Goal: Information Seeking & Learning: Learn about a topic

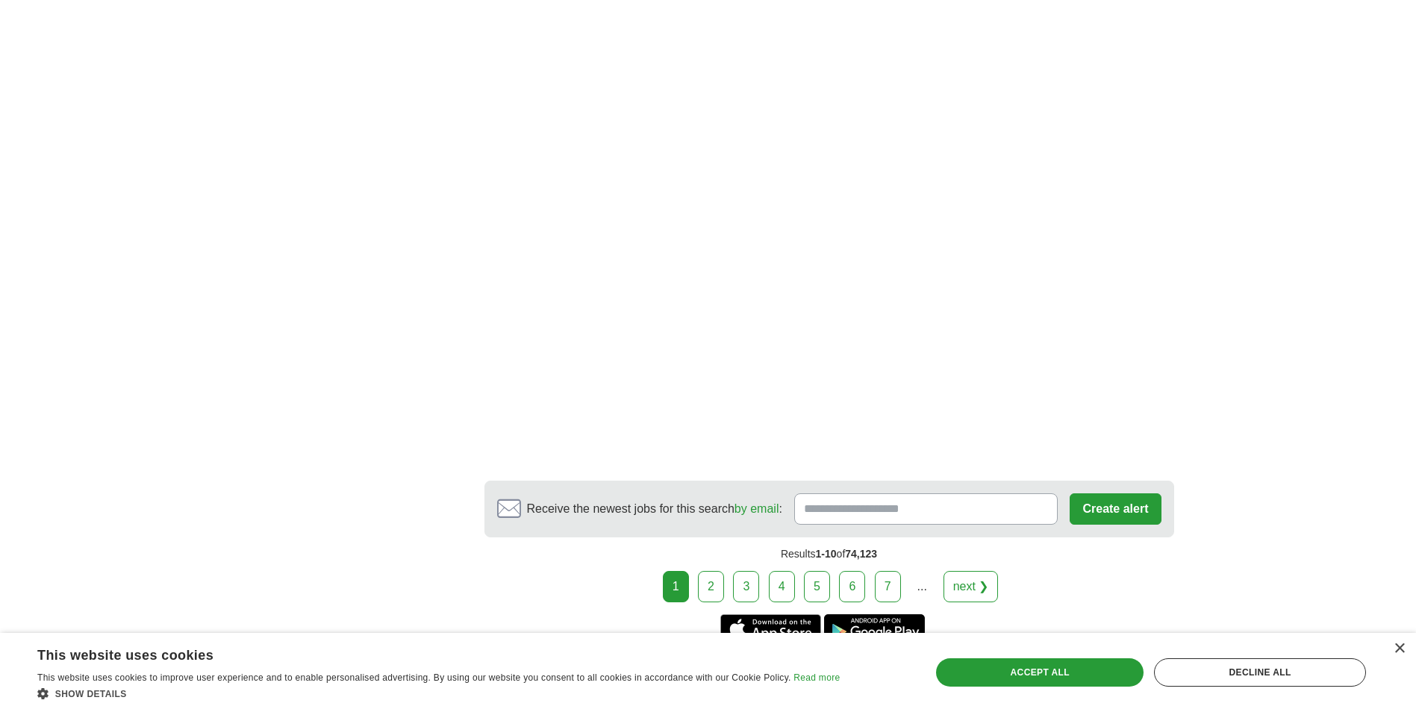
scroll to position [2464, 0]
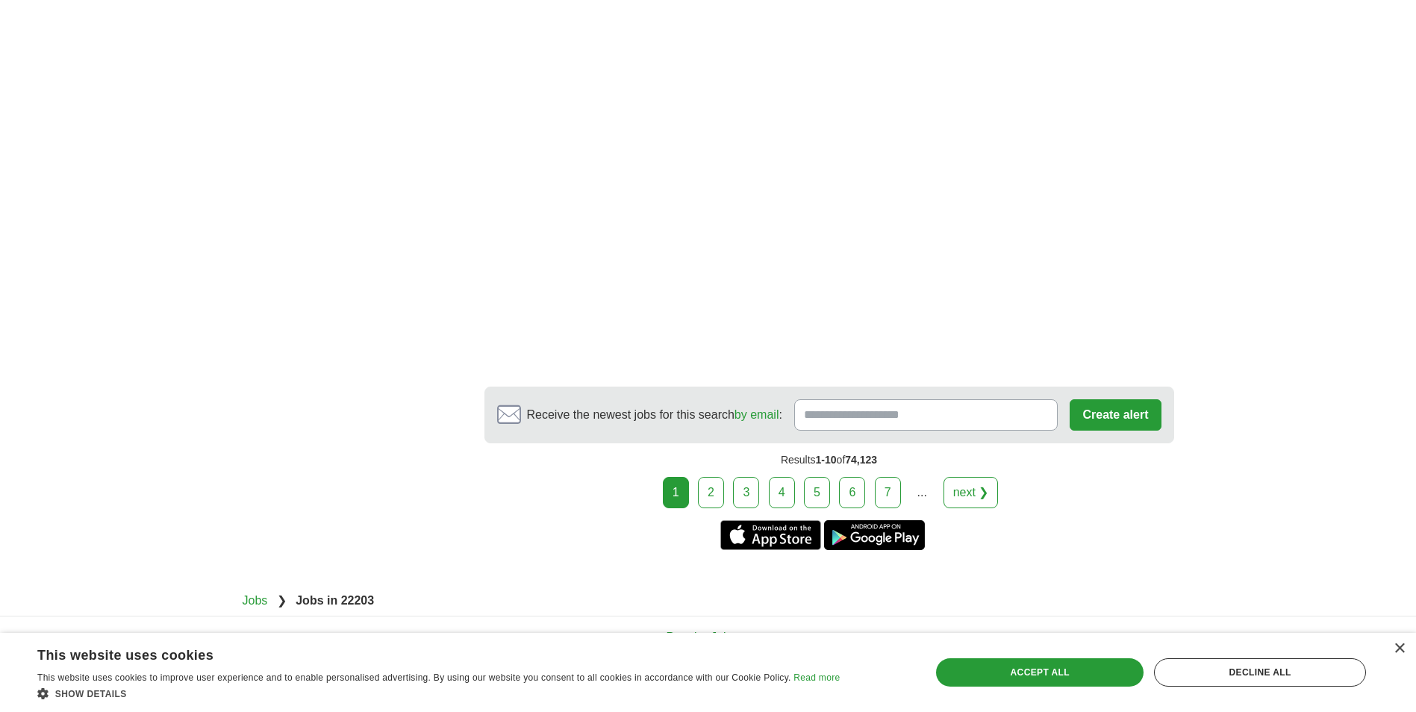
click at [707, 492] on link "2" at bounding box center [711, 492] width 26 height 31
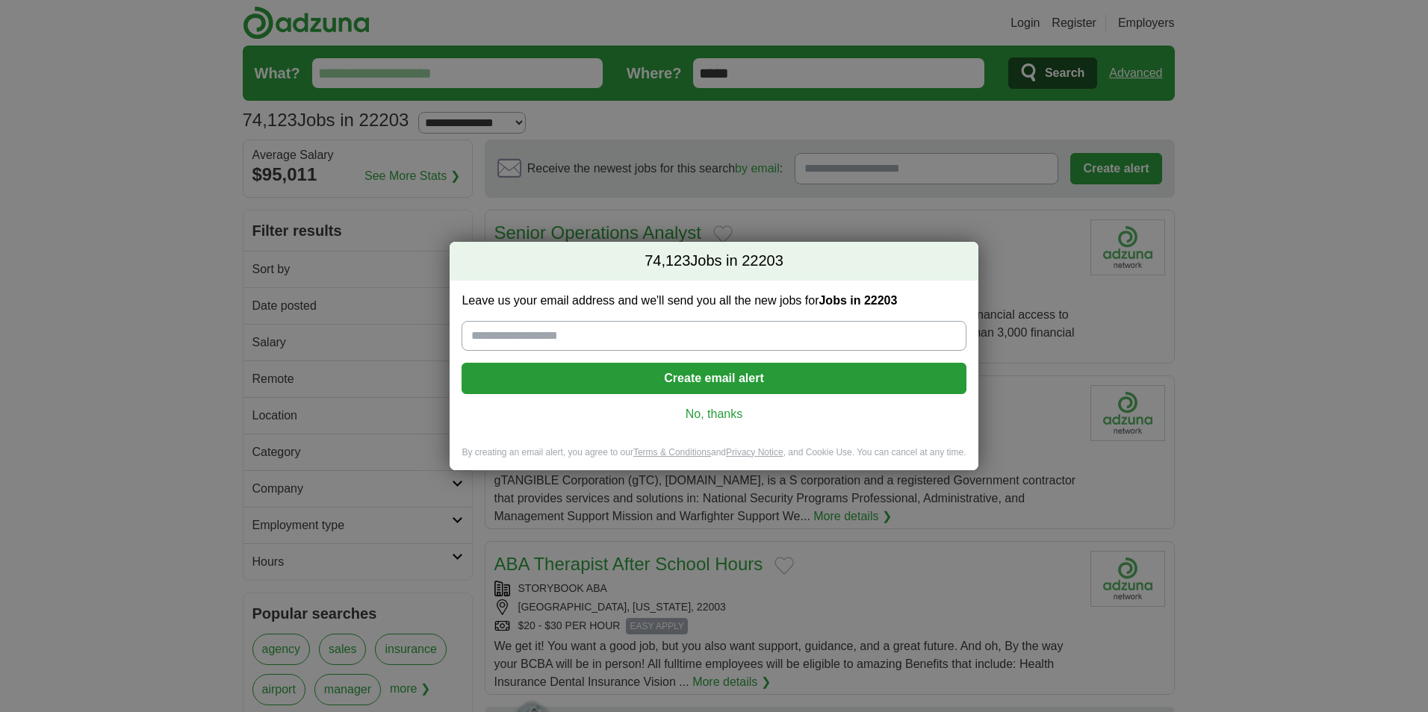
click at [734, 417] on link "No, thanks" at bounding box center [713, 414] width 480 height 16
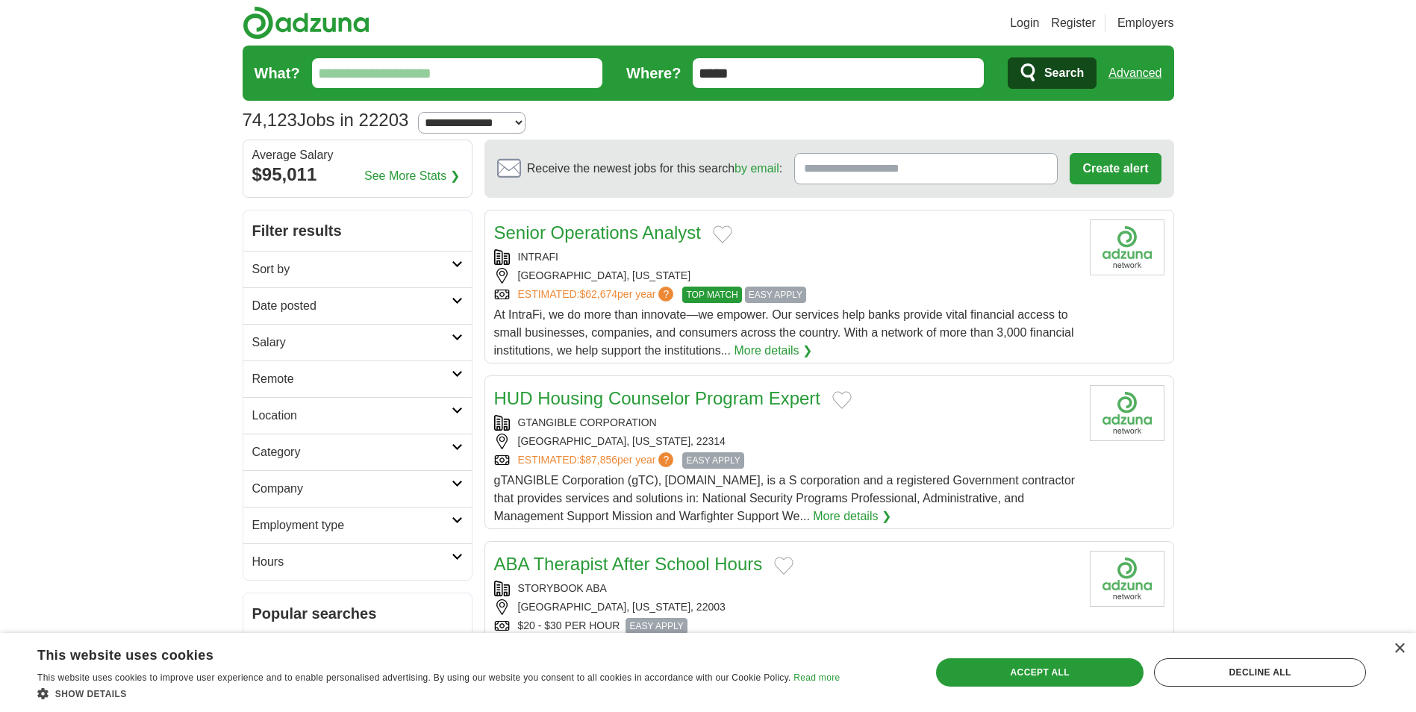
click at [355, 78] on input "What?" at bounding box center [457, 73] width 291 height 30
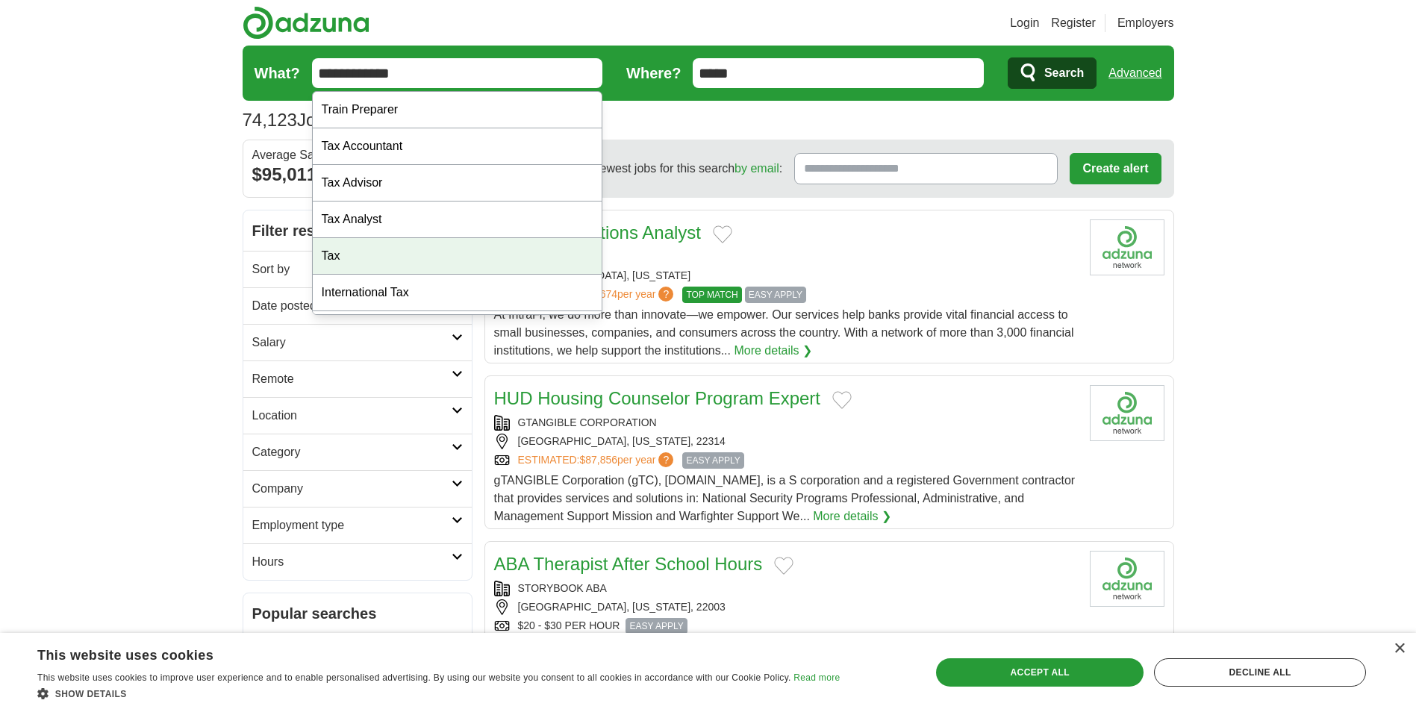
click at [343, 253] on div "Tax" at bounding box center [458, 256] width 290 height 37
type input "***"
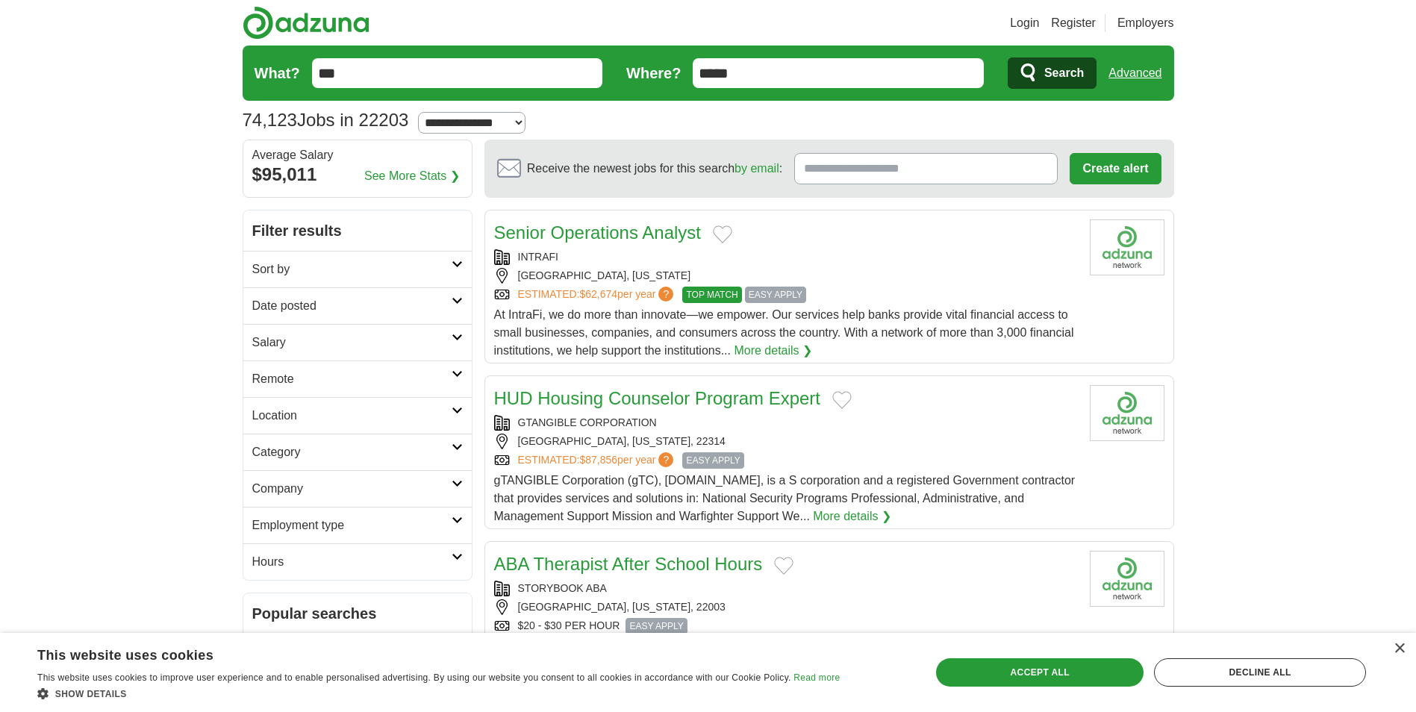
click at [526, 121] on select "**********" at bounding box center [472, 123] width 108 height 22
select select "*"
click at [424, 112] on select "**********" at bounding box center [472, 123] width 108 height 22
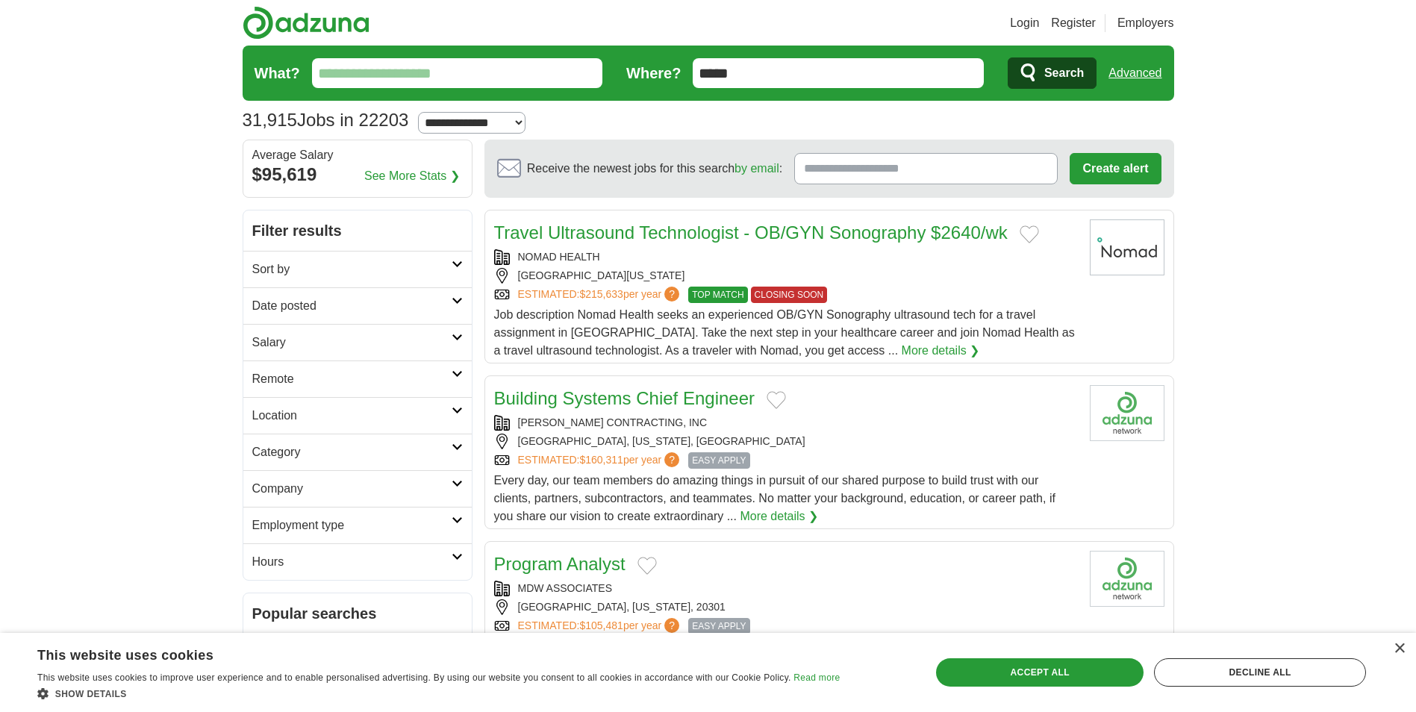
click at [399, 64] on input "What?" at bounding box center [457, 73] width 291 height 30
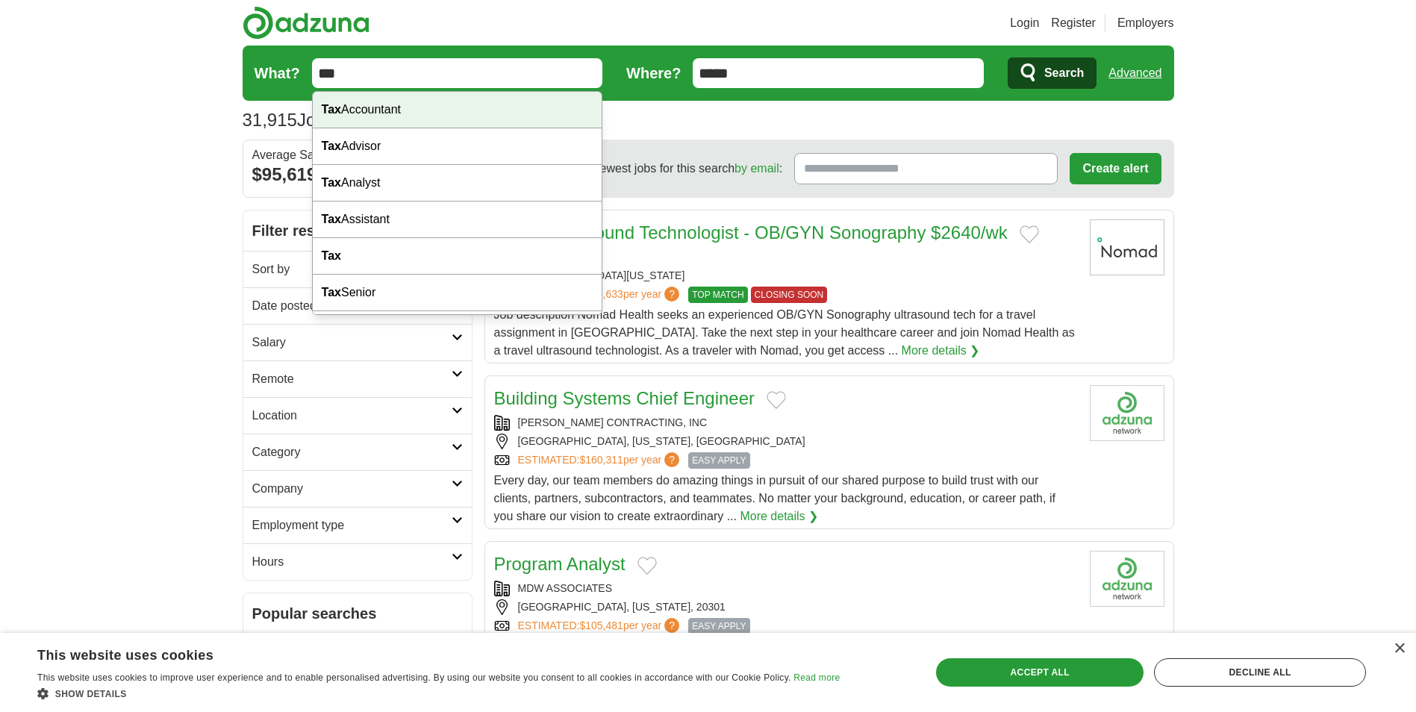
type input "***"
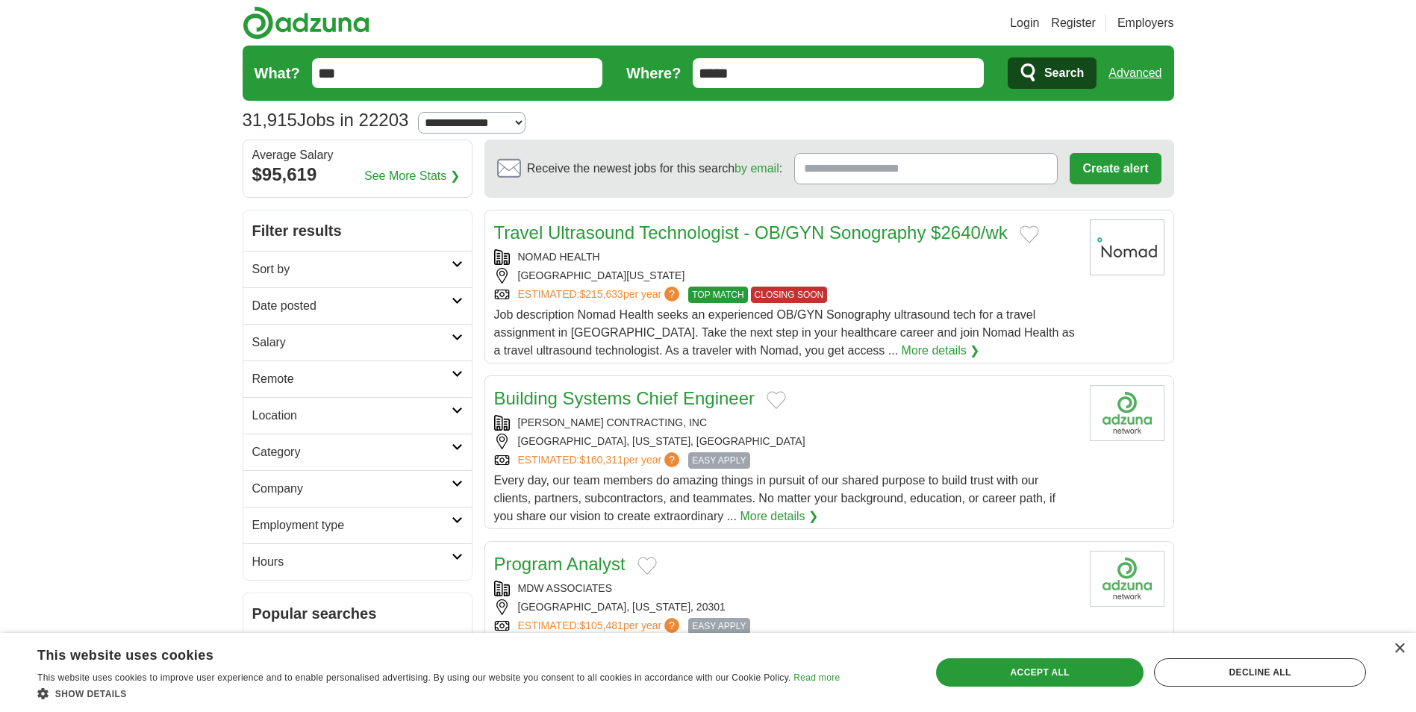
click at [1057, 73] on span "Search" at bounding box center [1065, 73] width 40 height 30
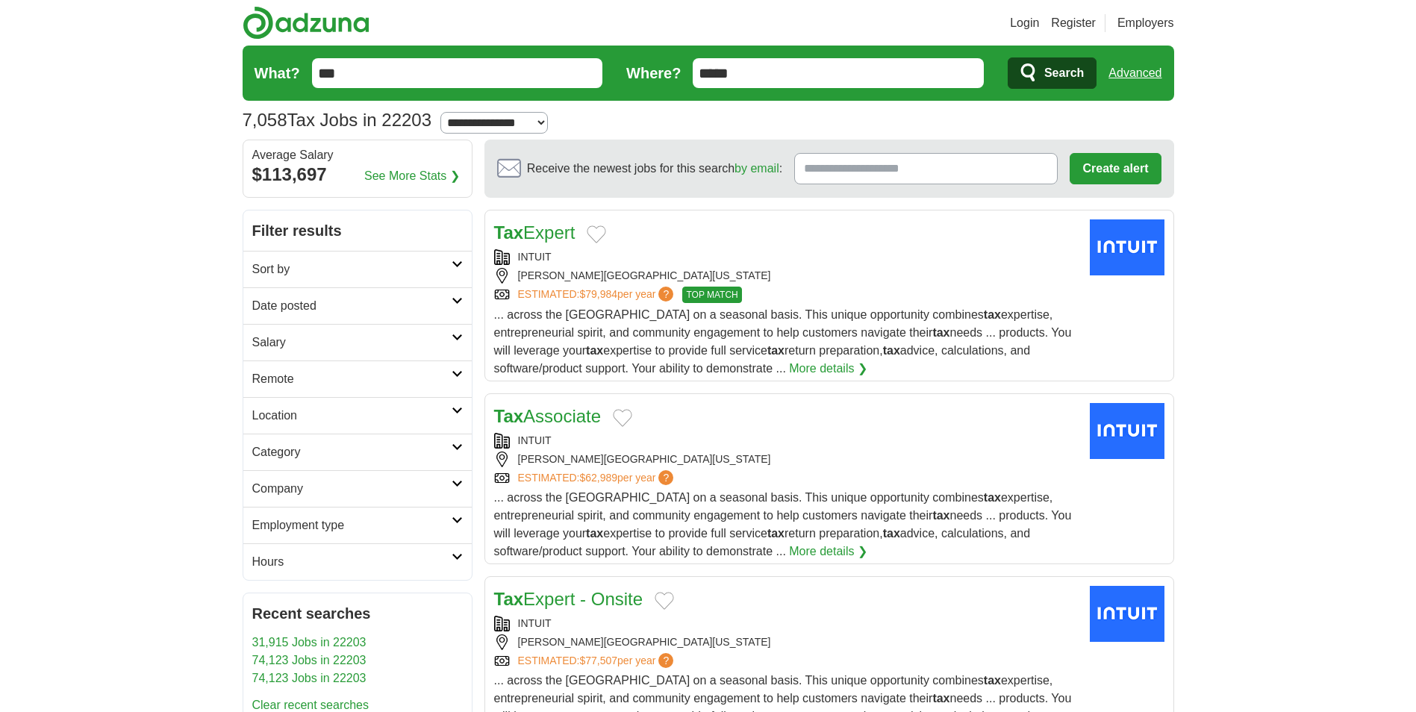
click at [1052, 73] on span "Search" at bounding box center [1065, 73] width 40 height 30
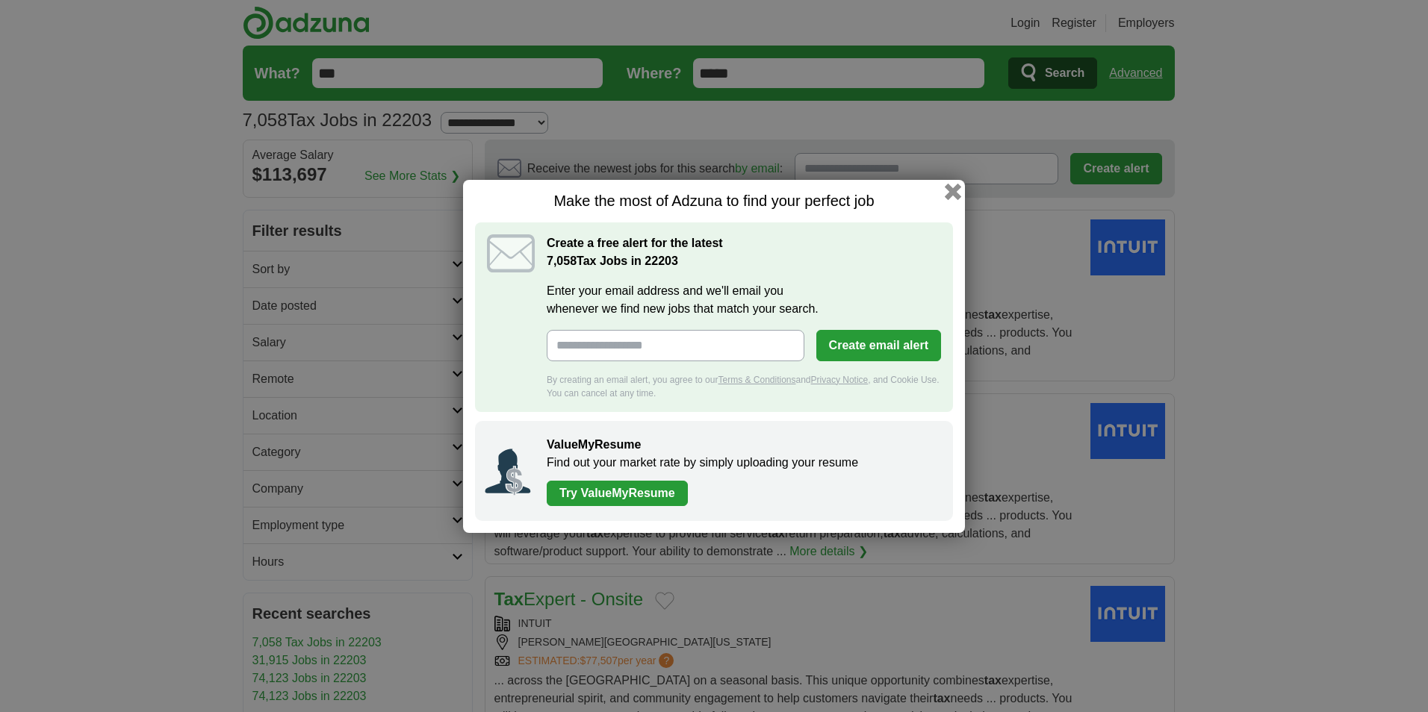
click at [953, 191] on button "button" at bounding box center [953, 191] width 16 height 16
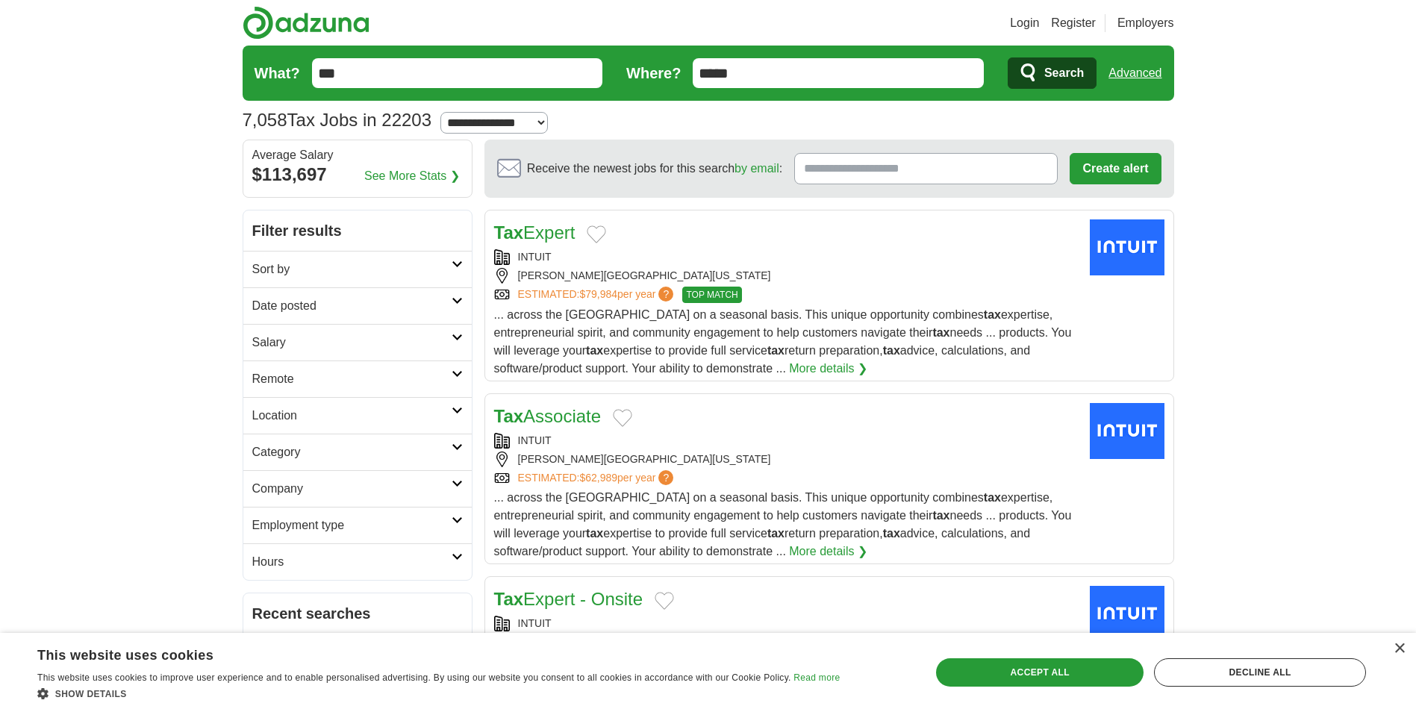
drag, startPoint x: 752, startPoint y: 69, endPoint x: 462, endPoint y: 68, distance: 289.7
click at [631, 70] on form "What? *** Where? ***** Search Advanced" at bounding box center [709, 73] width 932 height 55
type input "*****"
click at [1008, 57] on button "Search" at bounding box center [1052, 72] width 89 height 31
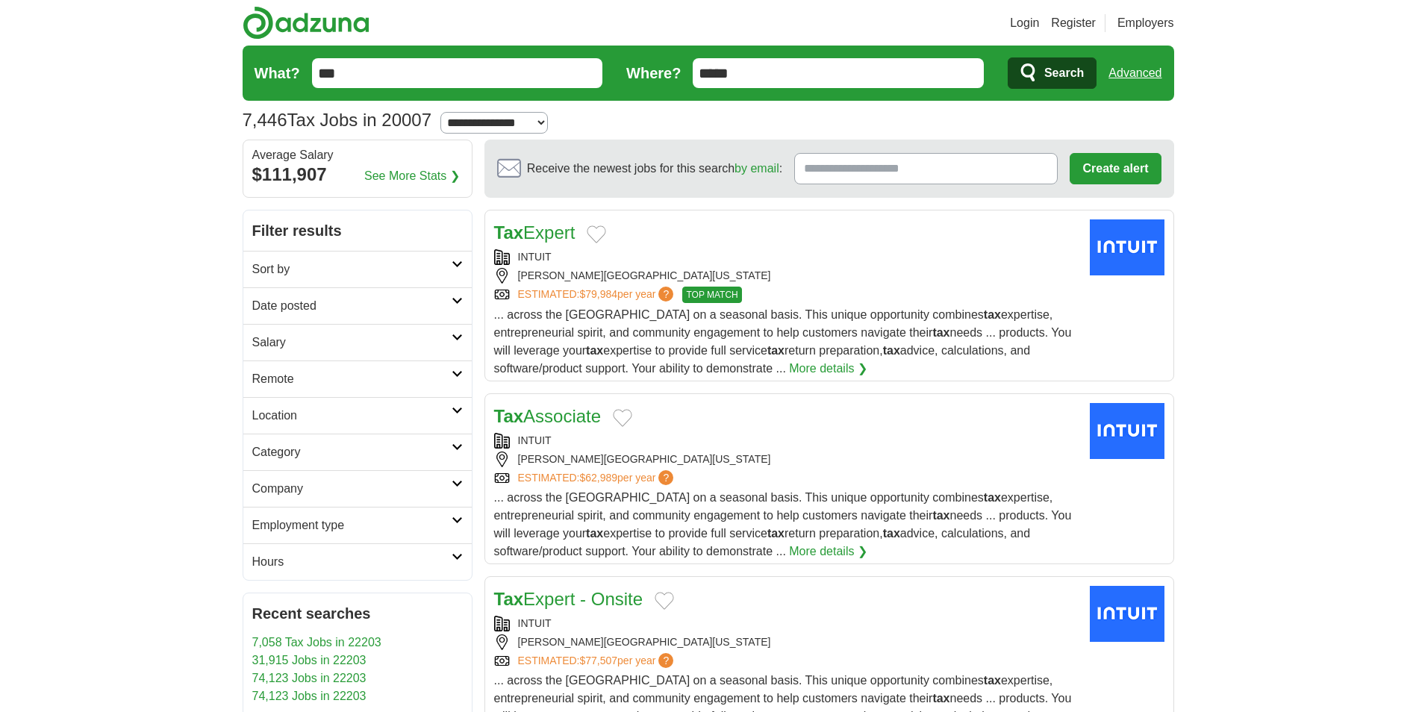
click at [1060, 77] on span "Search" at bounding box center [1065, 73] width 40 height 30
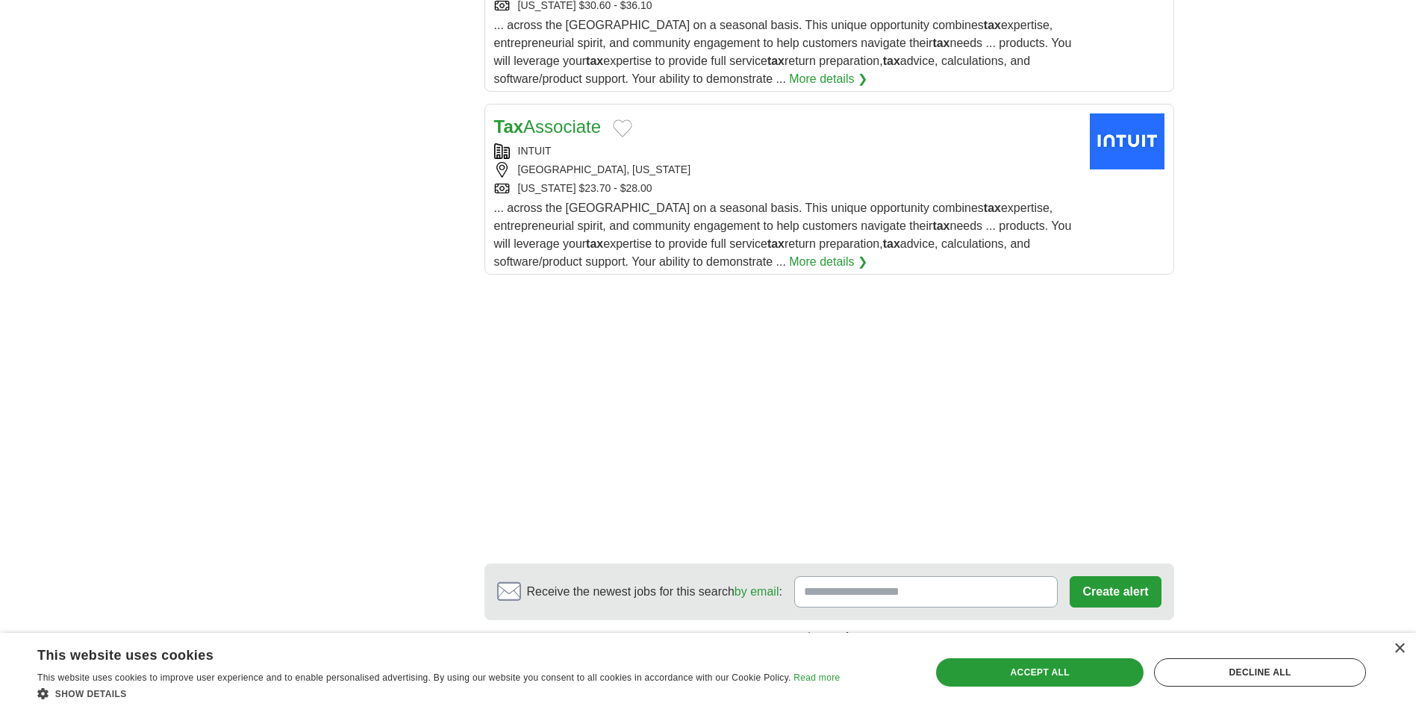
scroll to position [2016, 0]
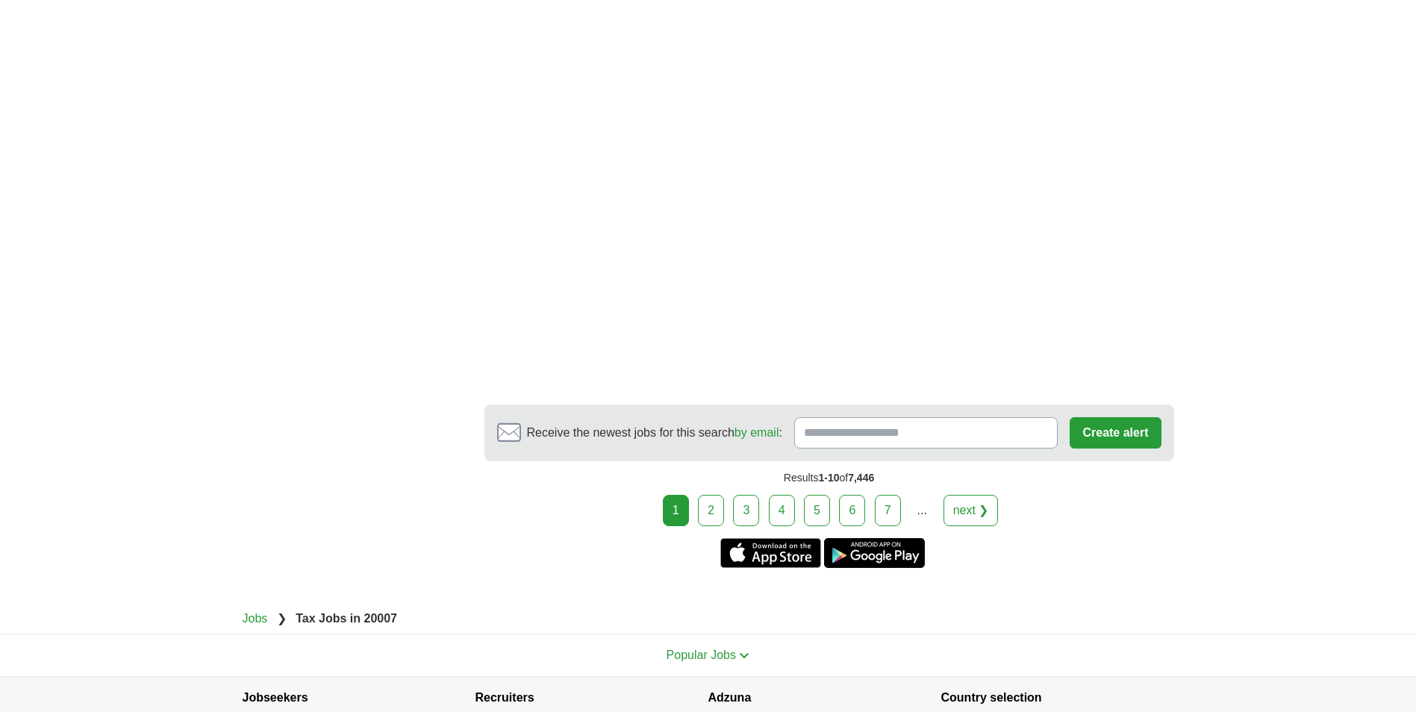
scroll to position [2754, 0]
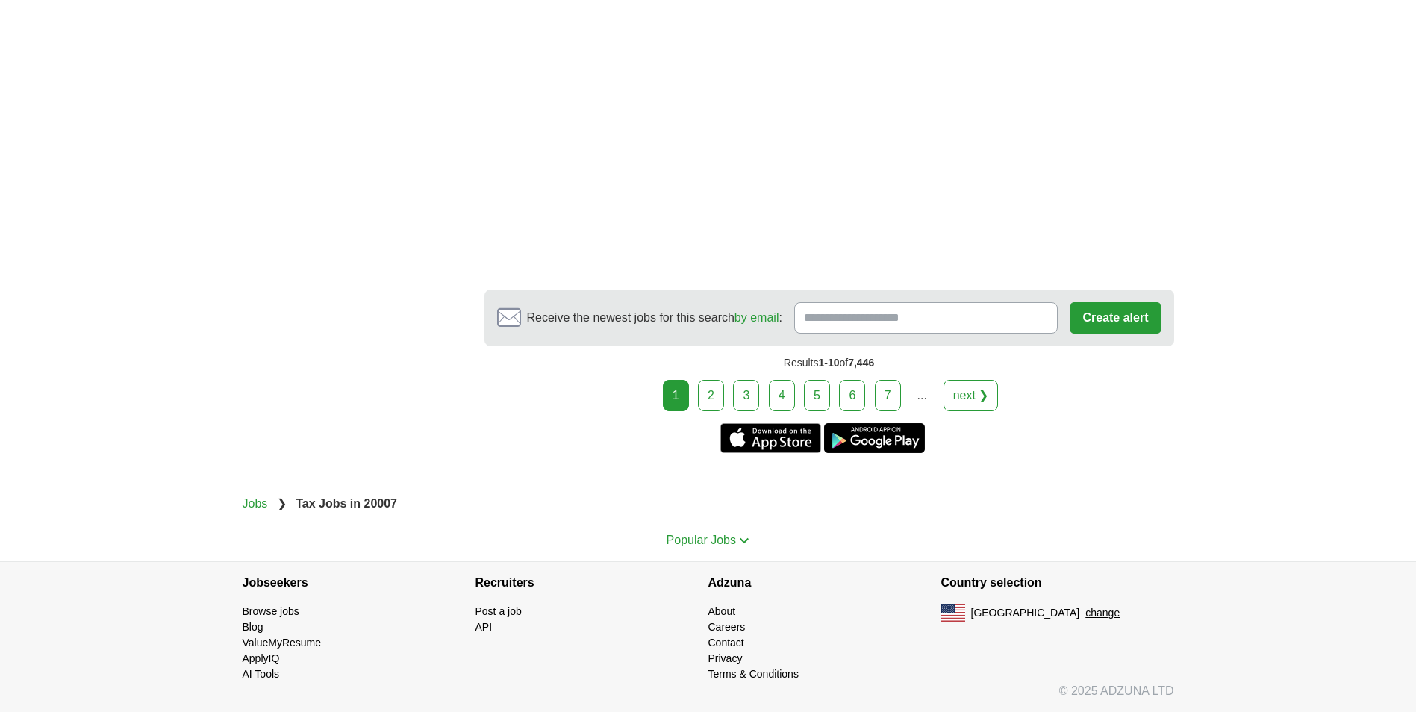
click at [708, 392] on link "2" at bounding box center [711, 395] width 26 height 31
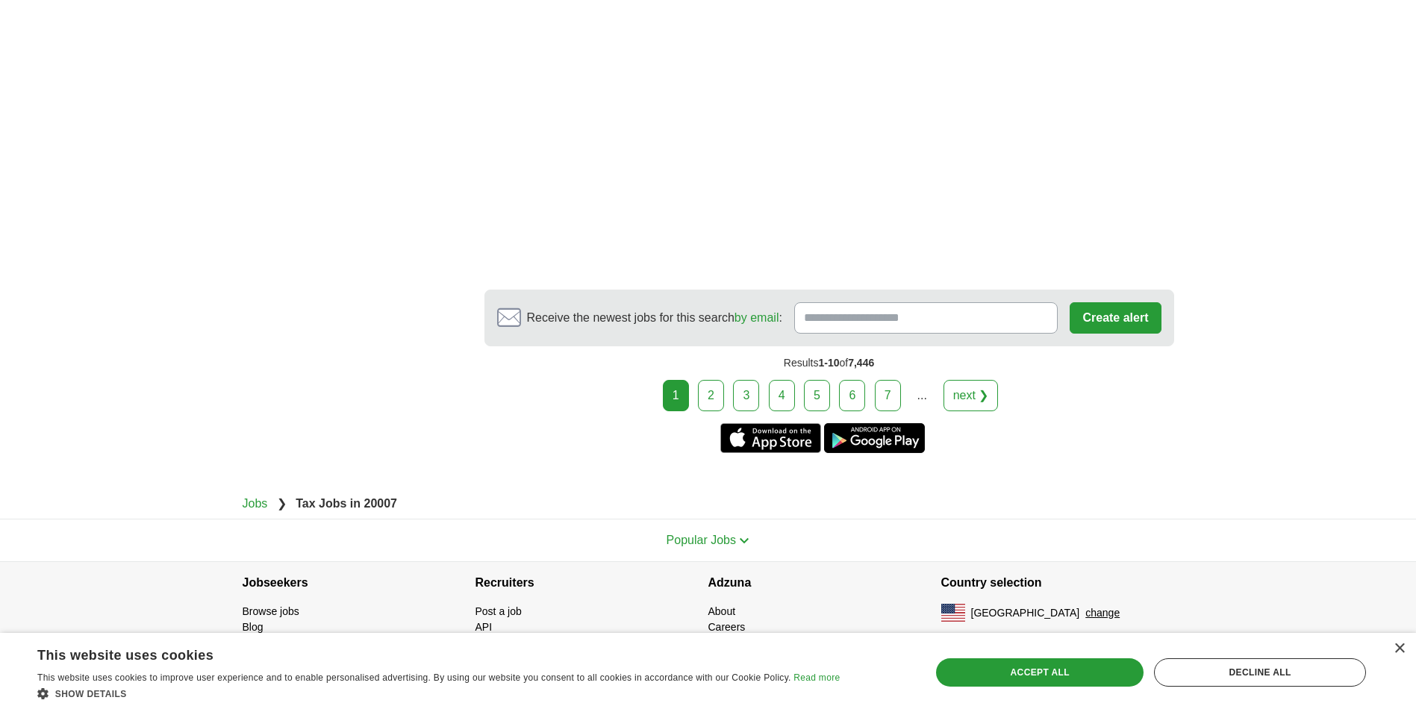
click at [713, 386] on link "2" at bounding box center [711, 395] width 26 height 31
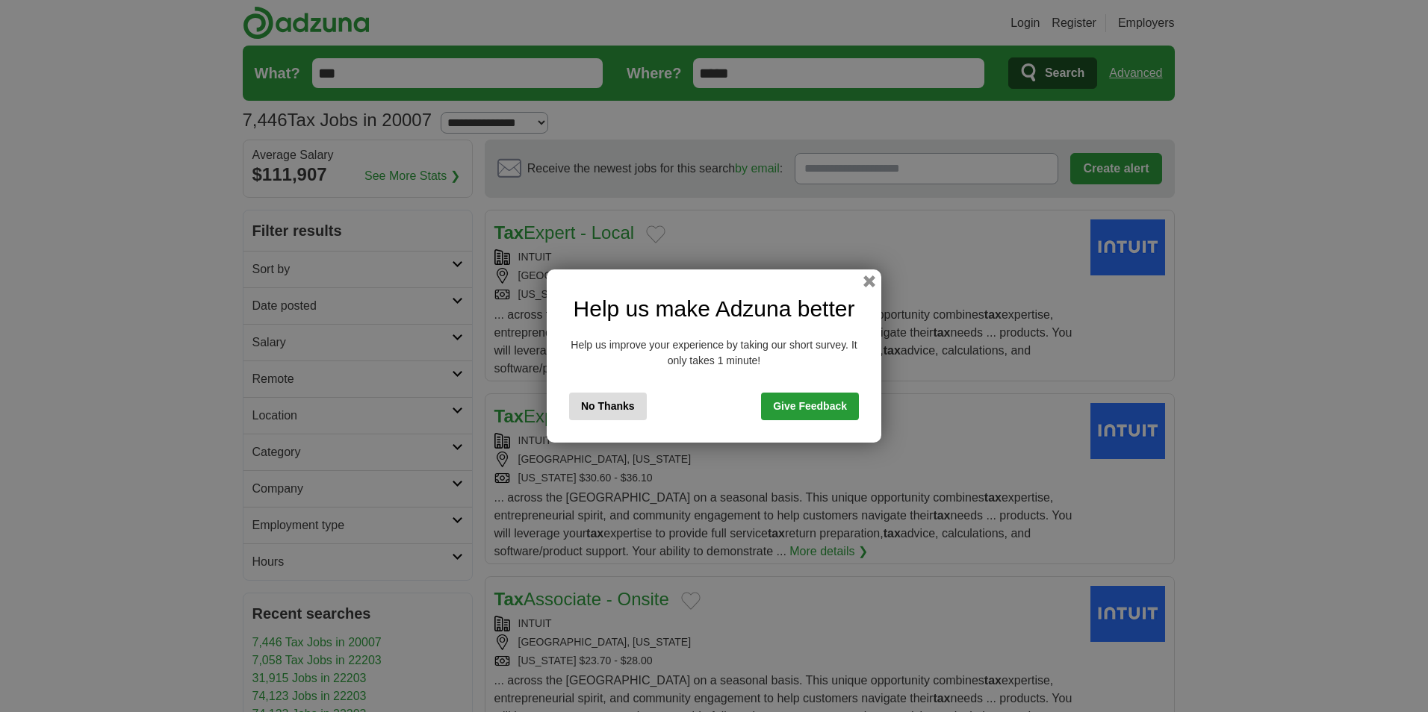
click at [606, 412] on button "No Thanks" at bounding box center [608, 407] width 78 height 28
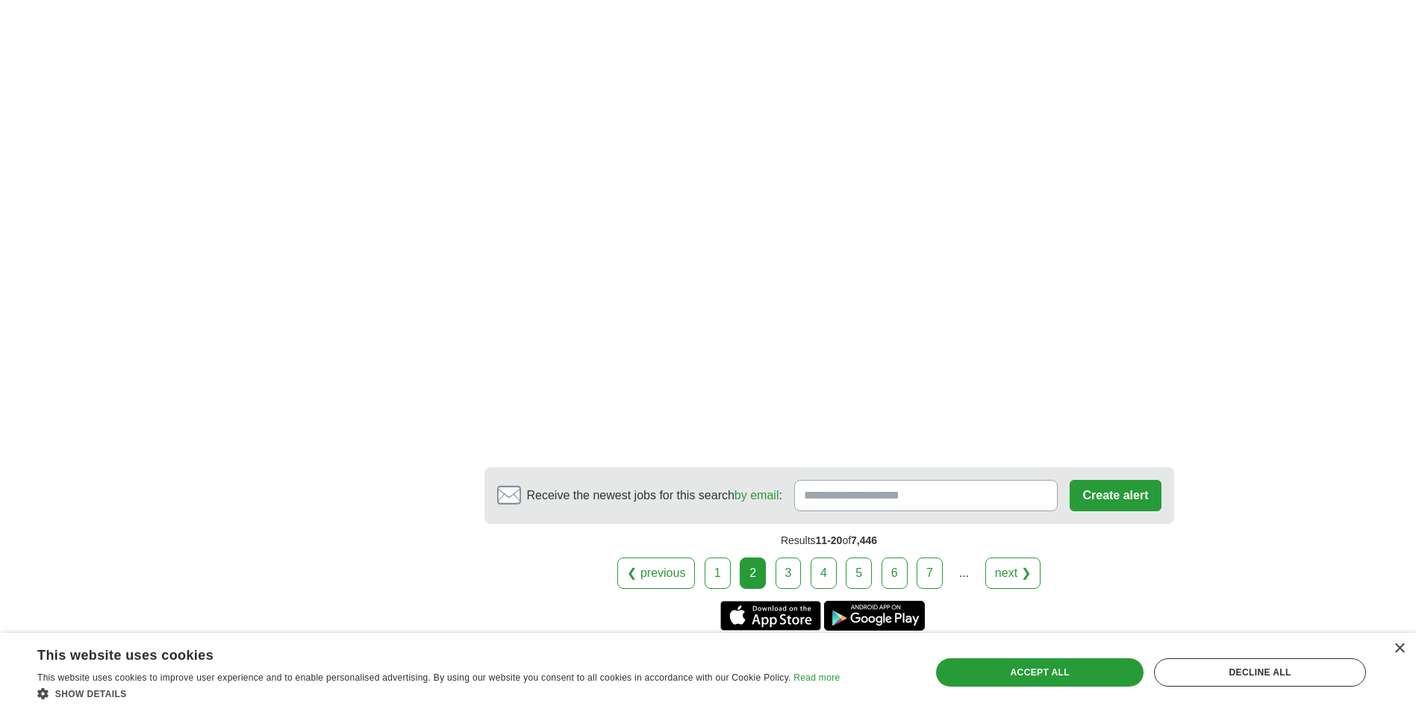
scroll to position [2539, 0]
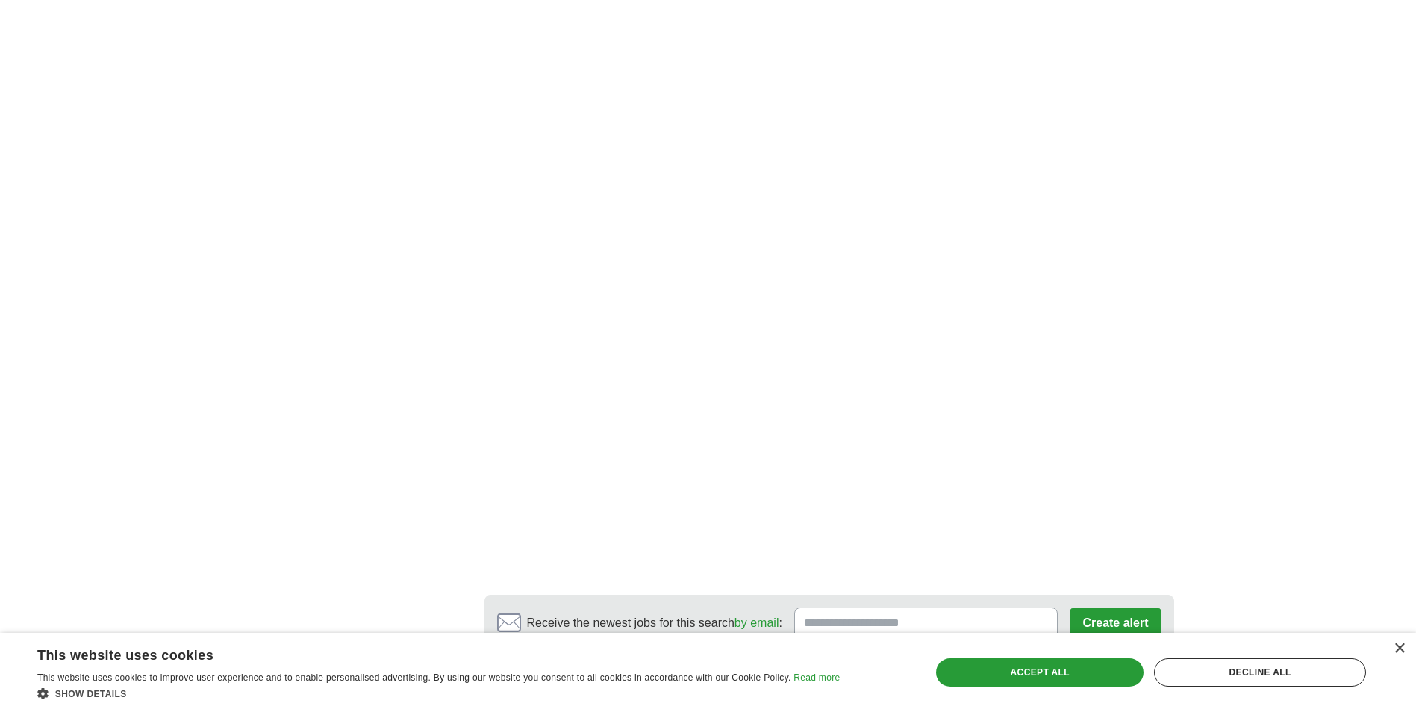
scroll to position [2389, 0]
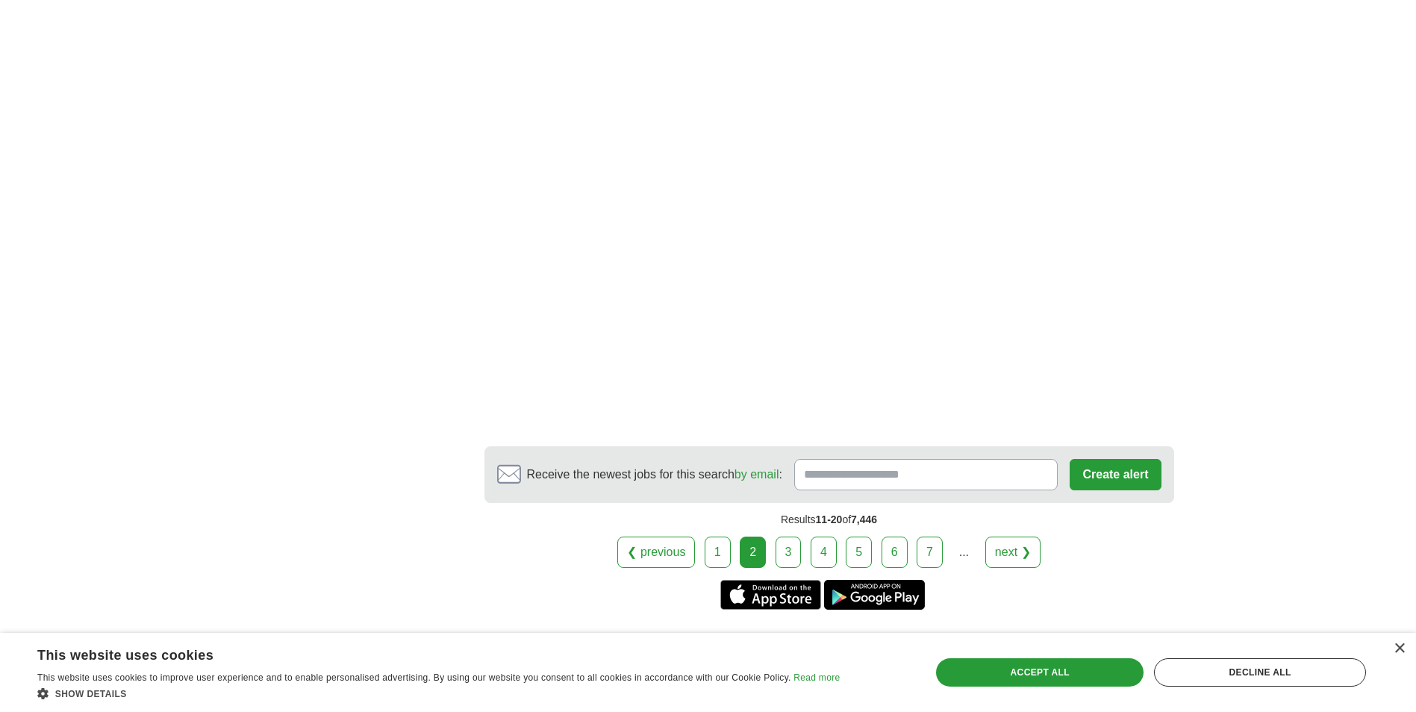
click at [788, 553] on link "3" at bounding box center [789, 552] width 26 height 31
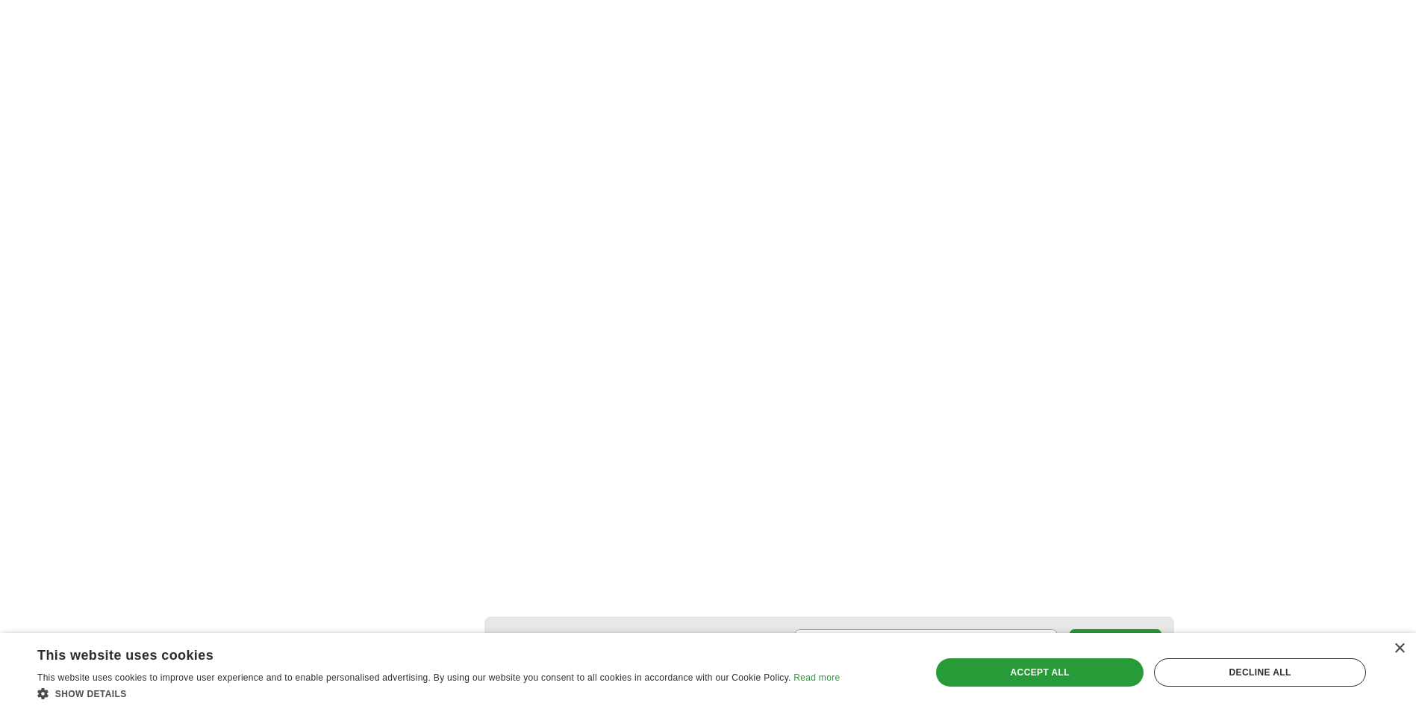
scroll to position [2464, 0]
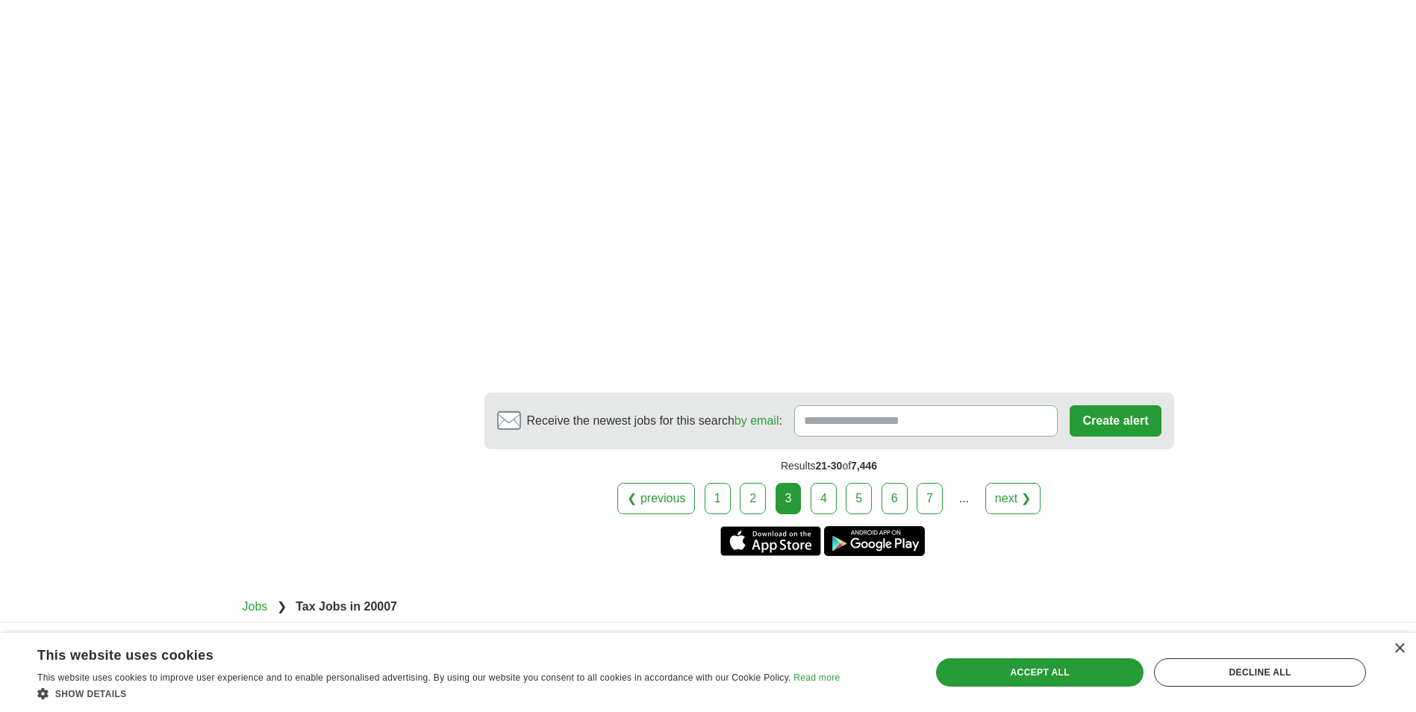
click at [822, 483] on link "4" at bounding box center [824, 498] width 26 height 31
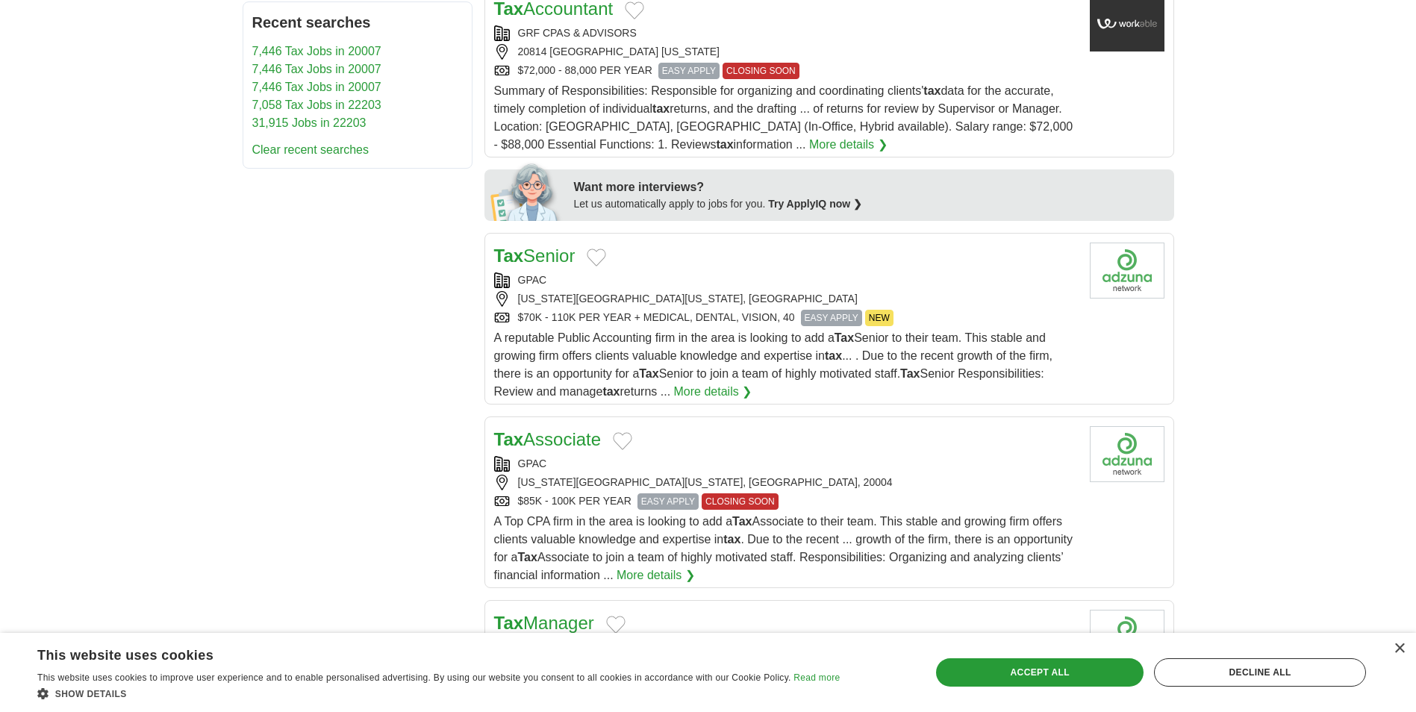
scroll to position [597, 0]
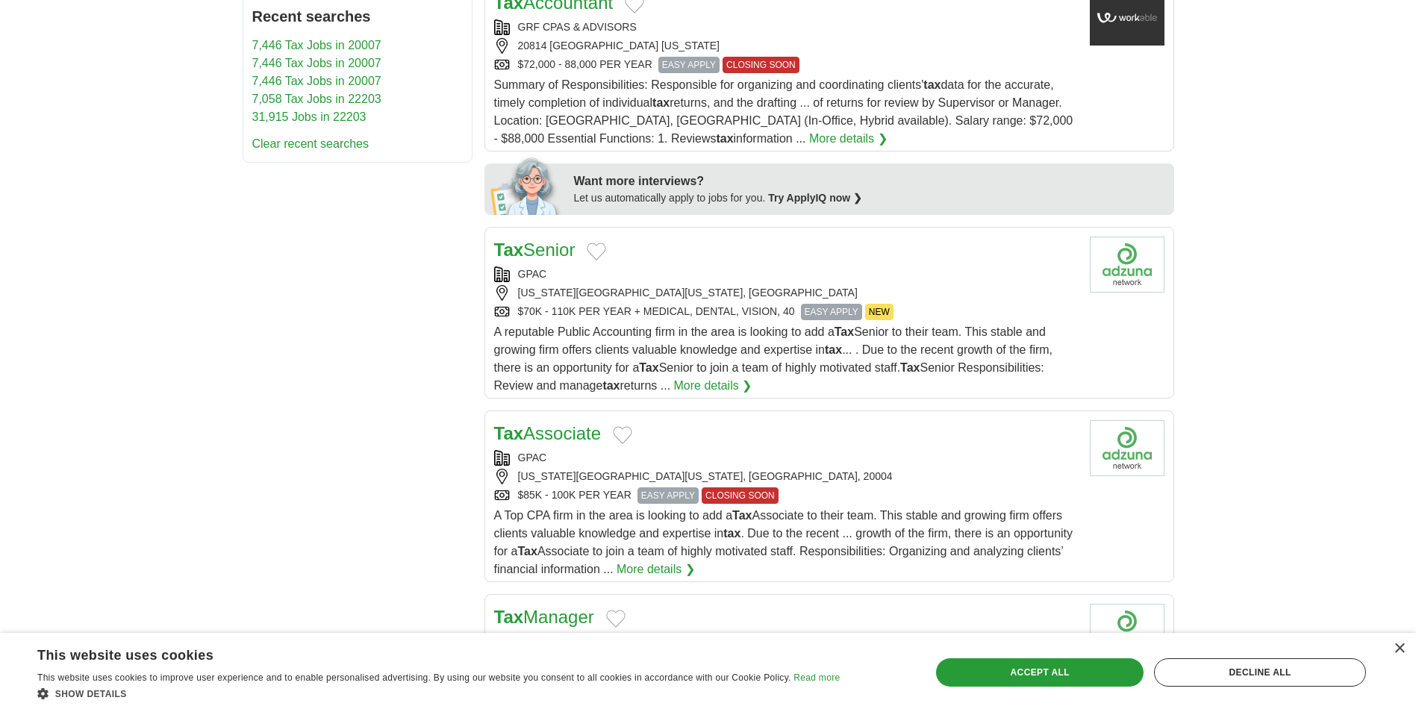
click at [549, 250] on link "Tax Senior" at bounding box center [534, 250] width 81 height 20
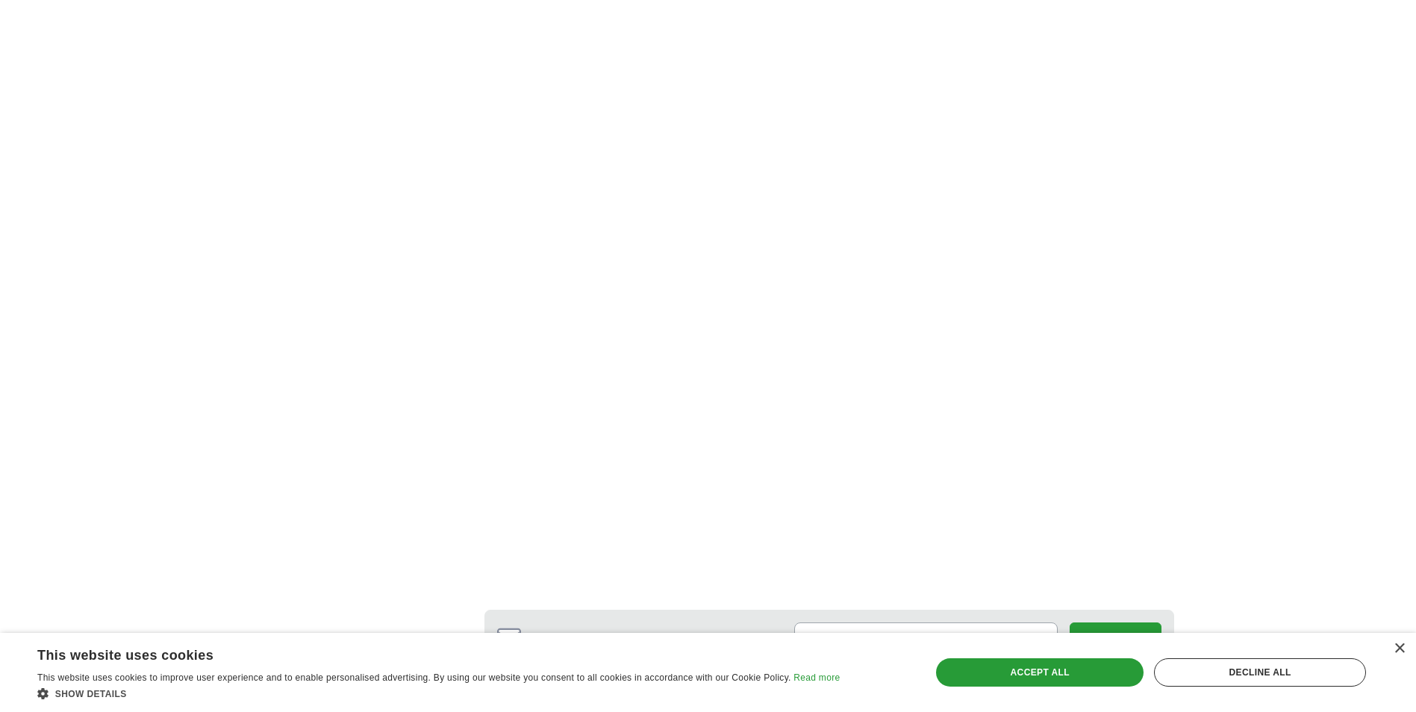
scroll to position [2613, 0]
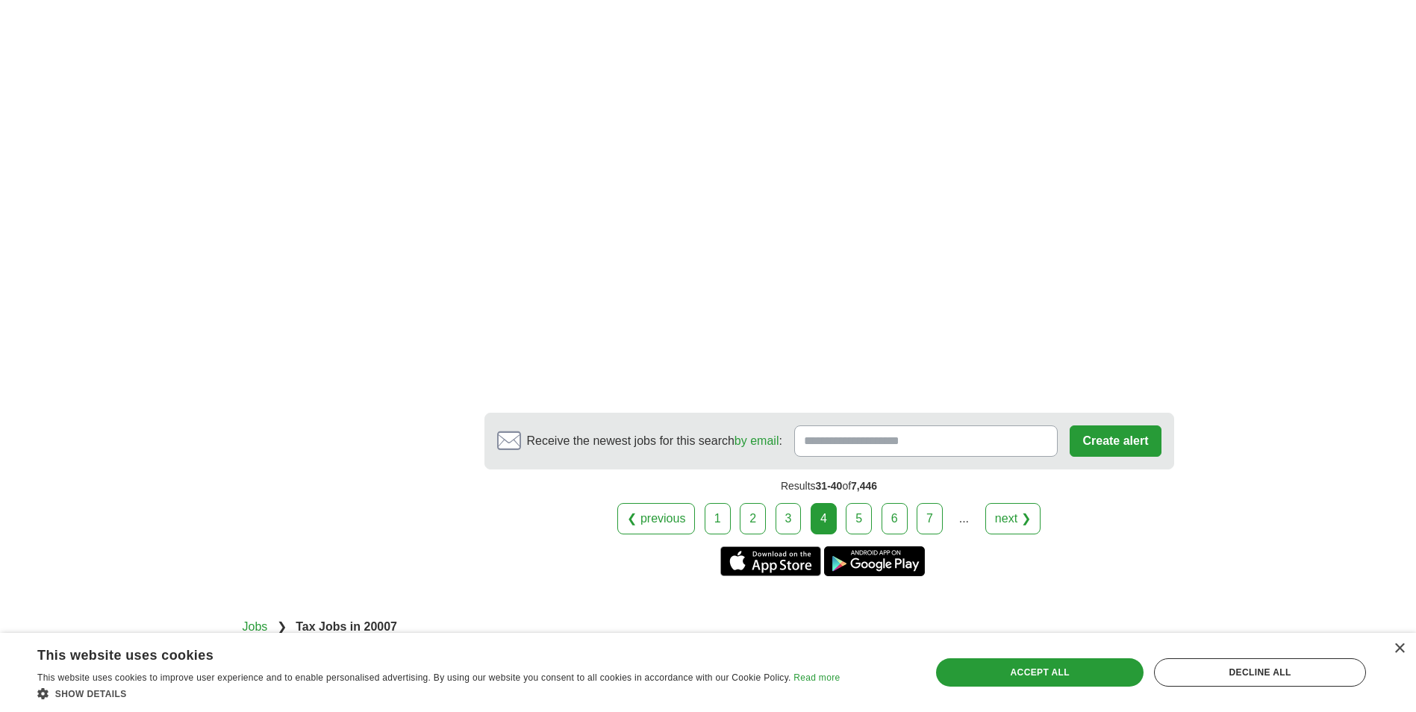
click at [857, 503] on link "5" at bounding box center [859, 518] width 26 height 31
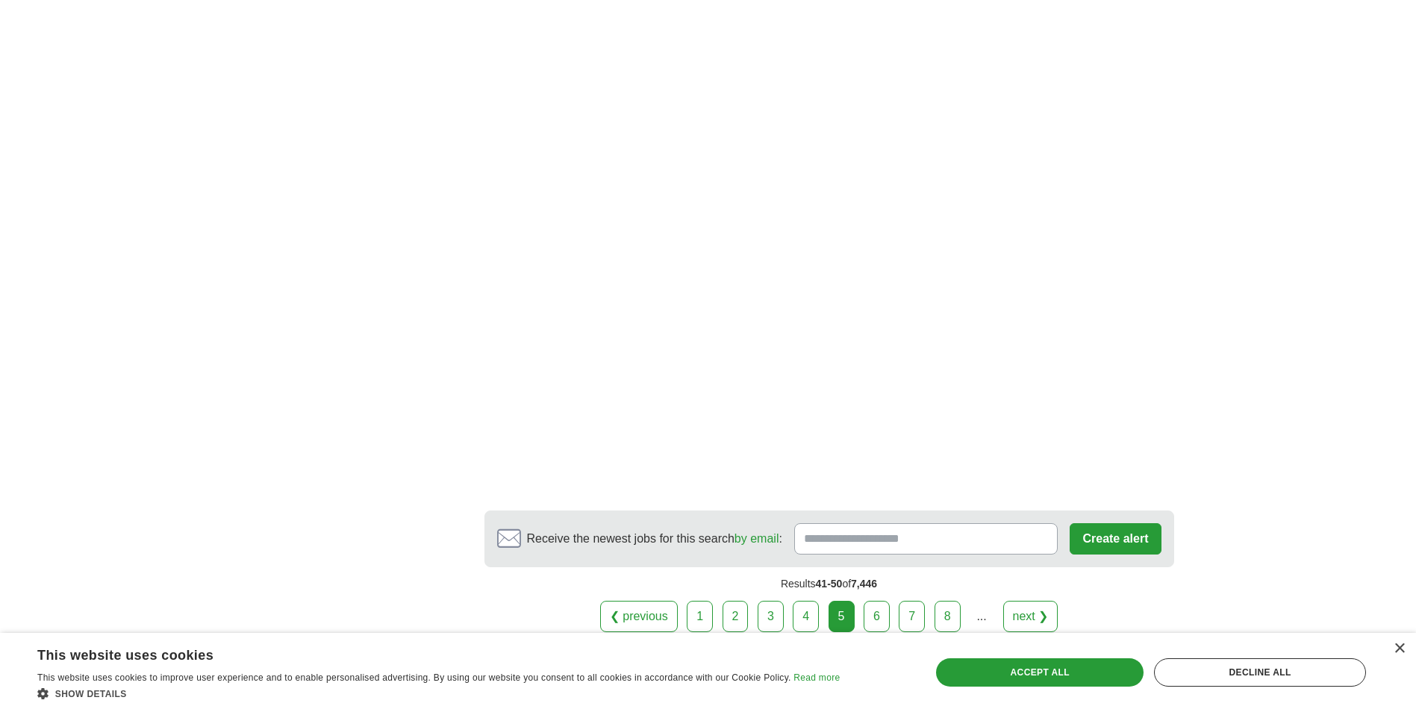
scroll to position [2613, 0]
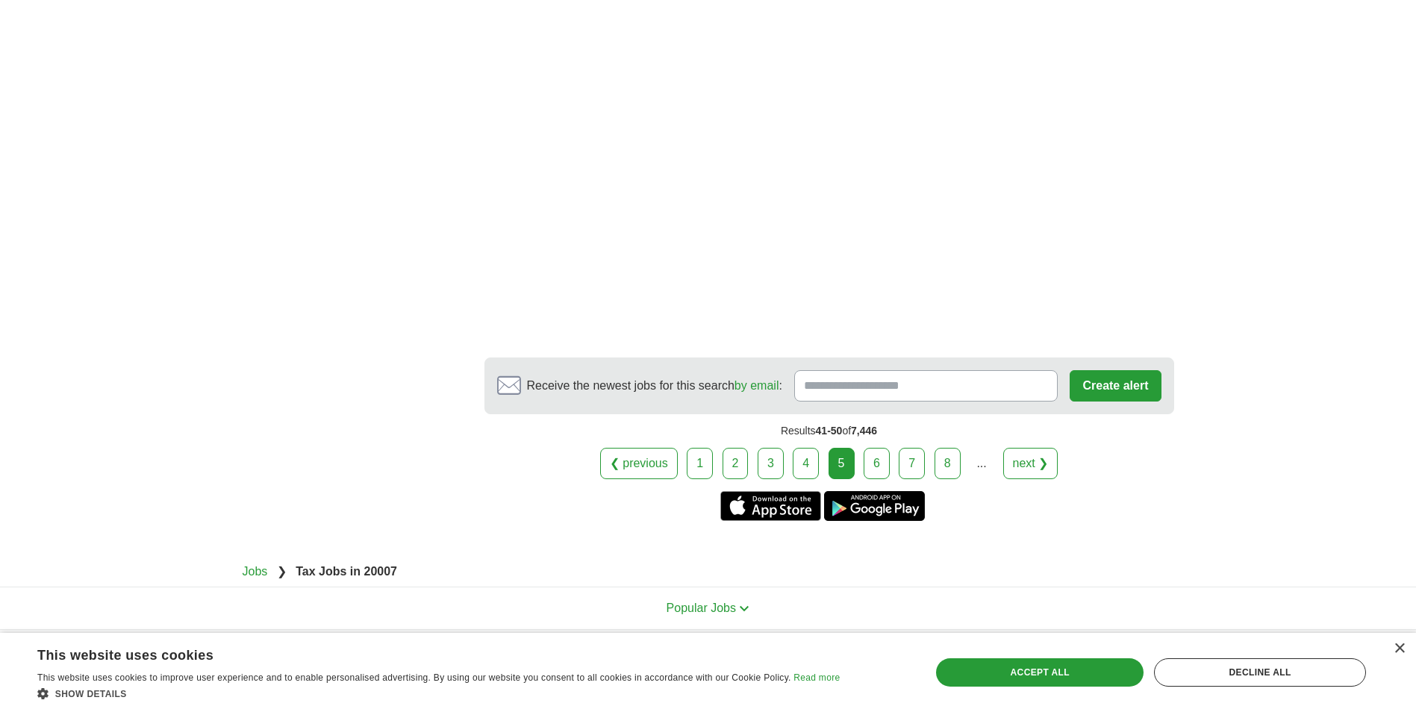
click at [876, 467] on link "6" at bounding box center [877, 463] width 26 height 31
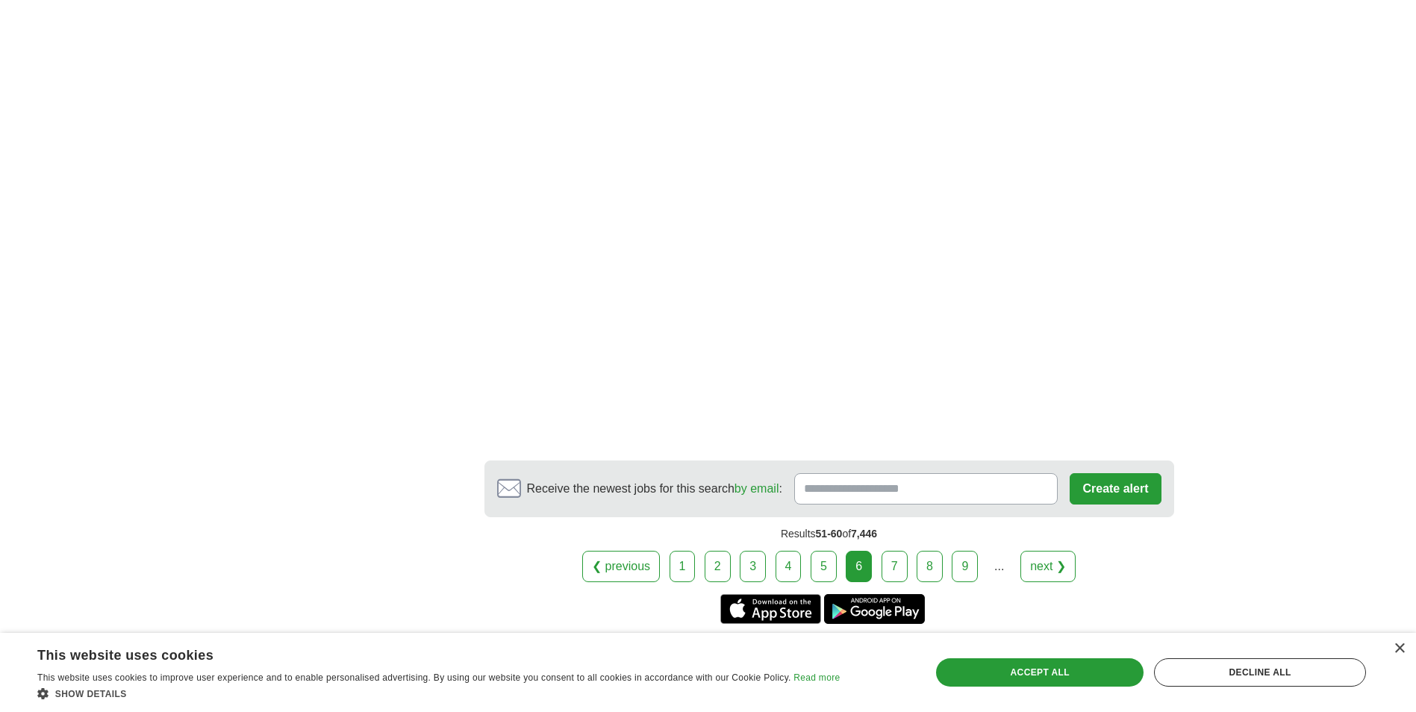
scroll to position [2688, 0]
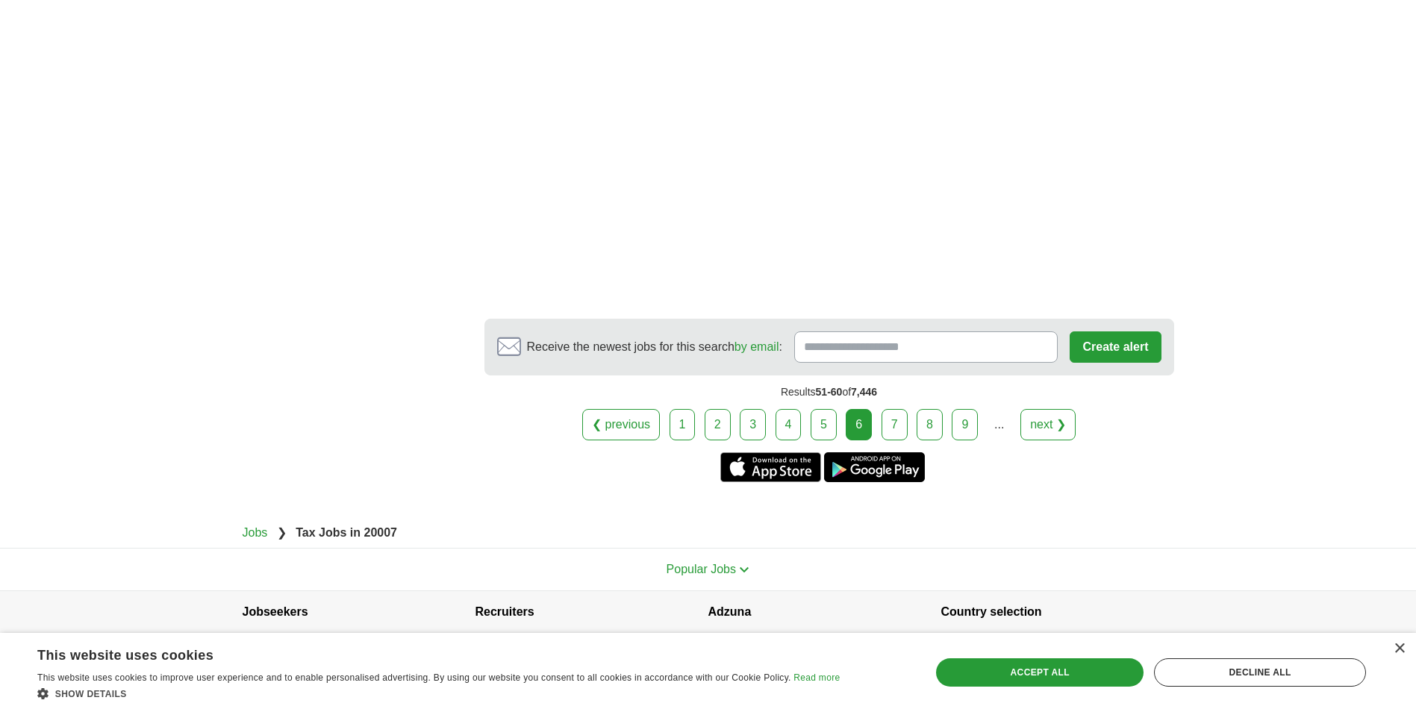
click at [894, 425] on link "7" at bounding box center [895, 424] width 26 height 31
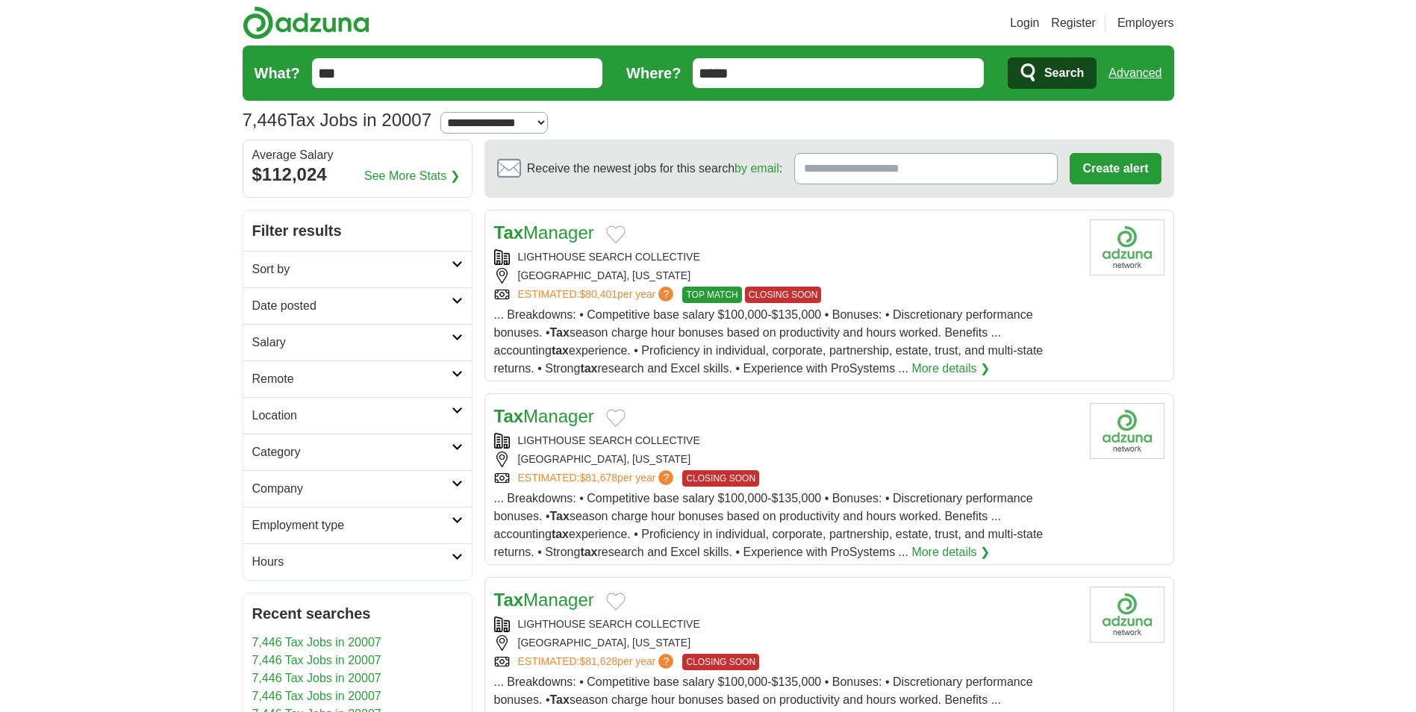
scroll to position [299, 0]
